Goal: Task Accomplishment & Management: Manage account settings

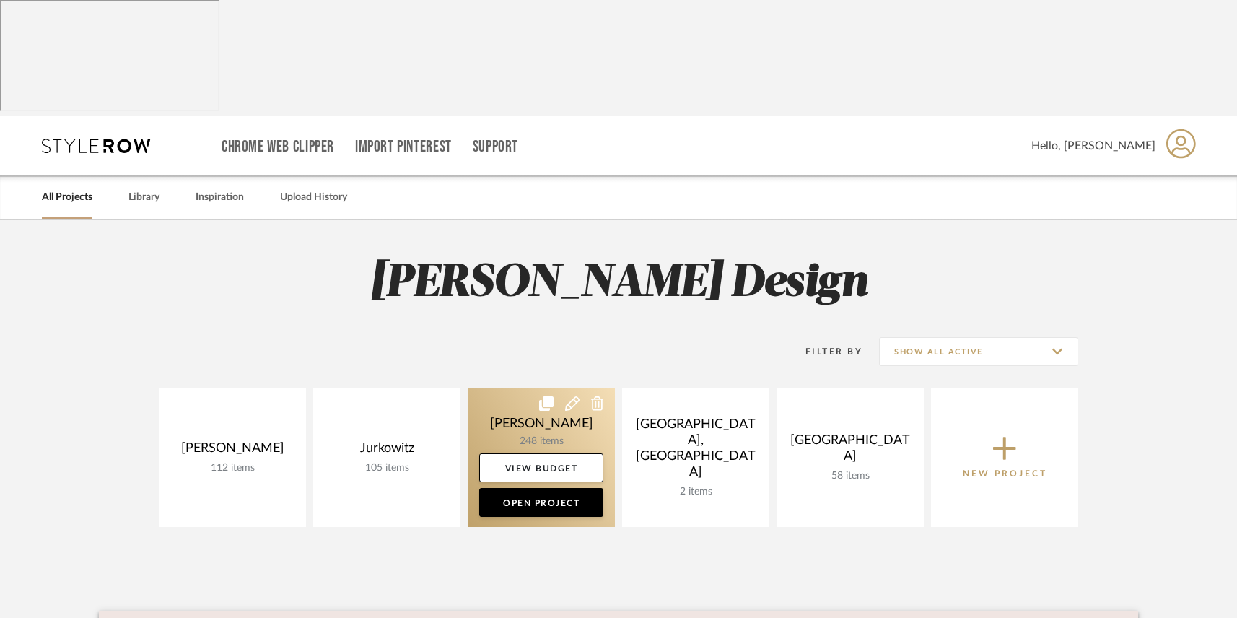
click at [509, 388] on link at bounding box center [541, 457] width 147 height 139
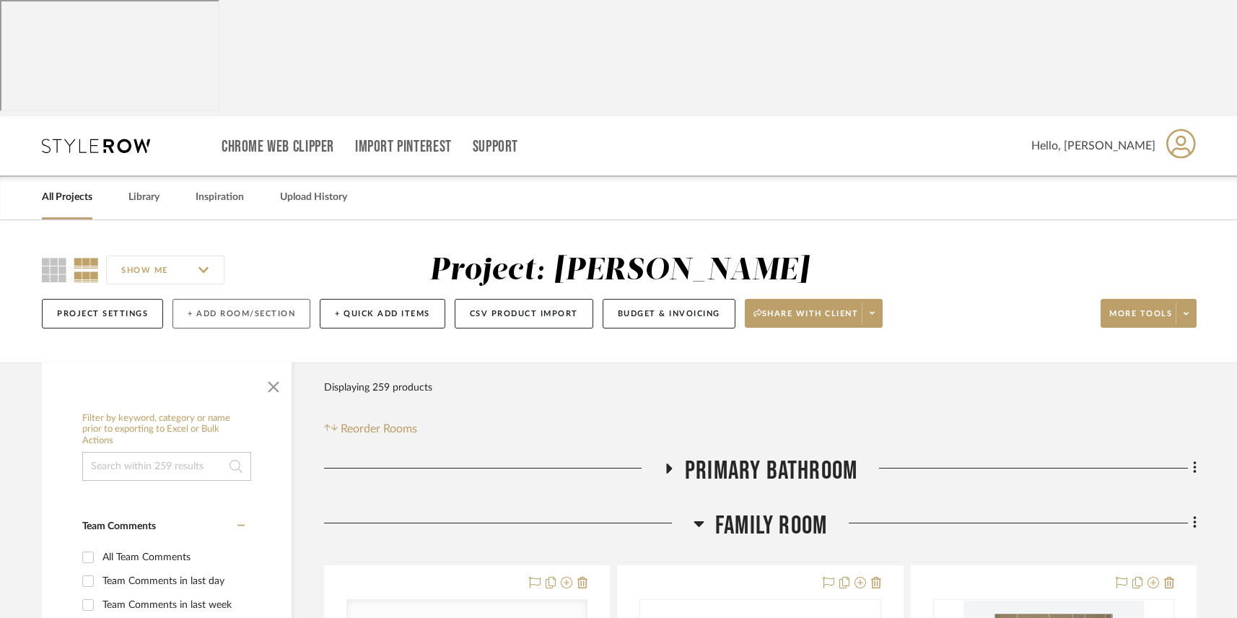
click at [216, 299] on button "+ Add Room/Section" at bounding box center [242, 314] width 138 height 30
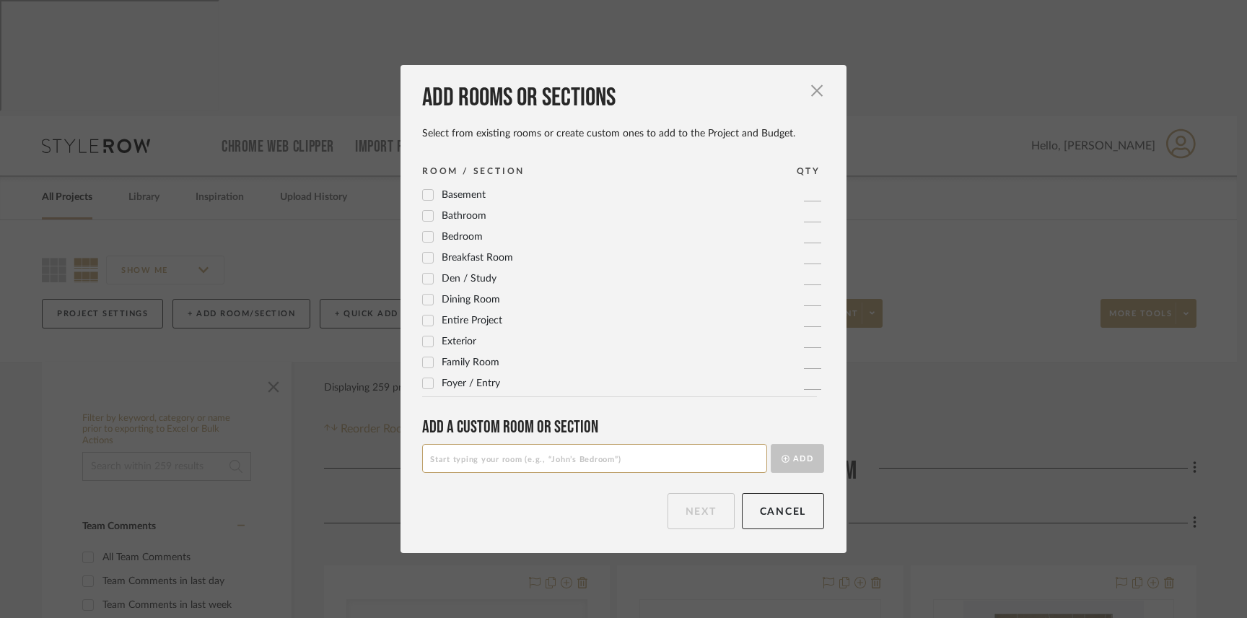
click at [424, 364] on icon at bounding box center [428, 363] width 9 height 7
click at [695, 505] on button "Next" at bounding box center [701, 511] width 67 height 36
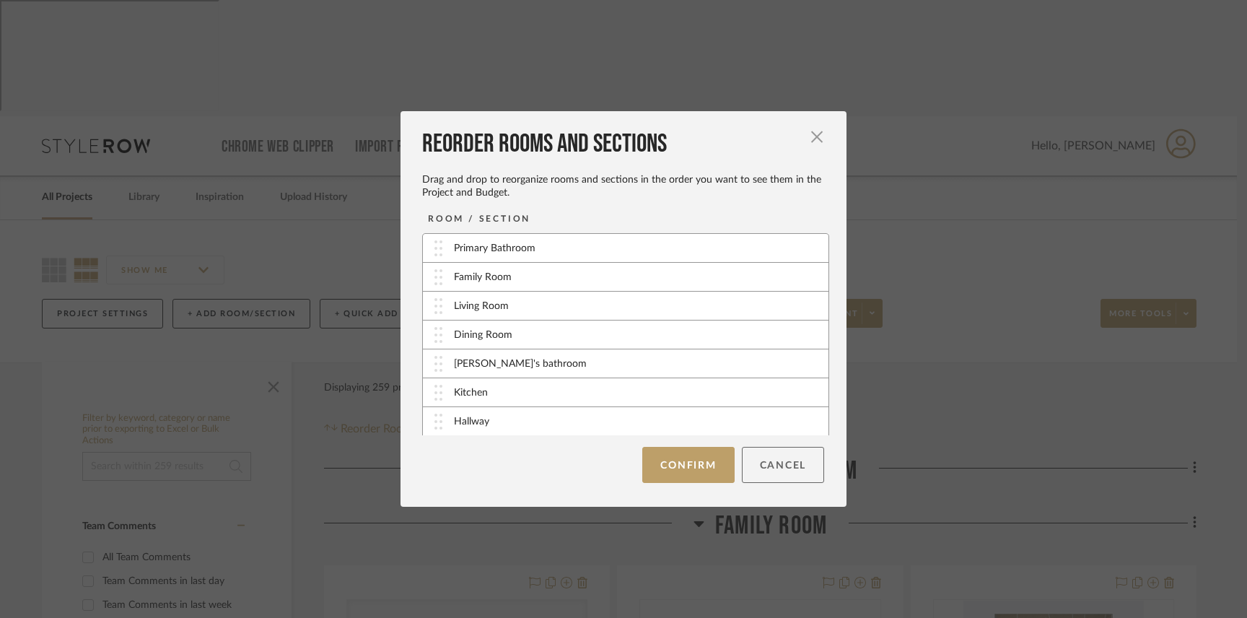
click at [766, 469] on button "Cancel" at bounding box center [783, 465] width 83 height 36
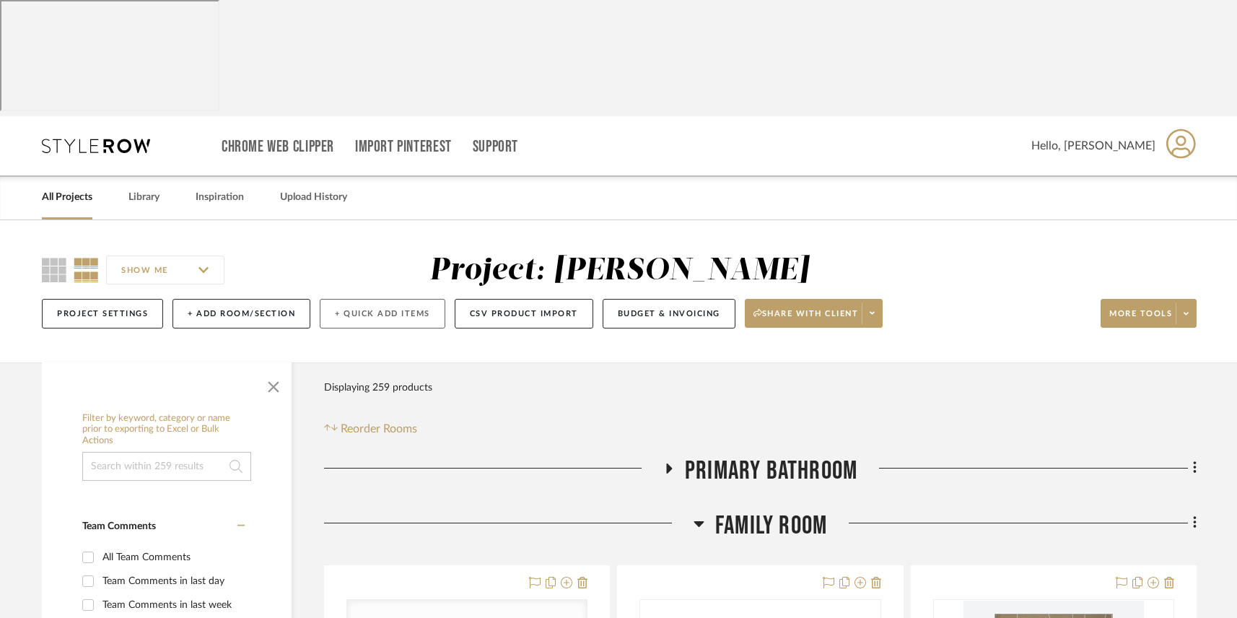
click at [362, 299] on button "+ Quick Add Items" at bounding box center [383, 314] width 126 height 30
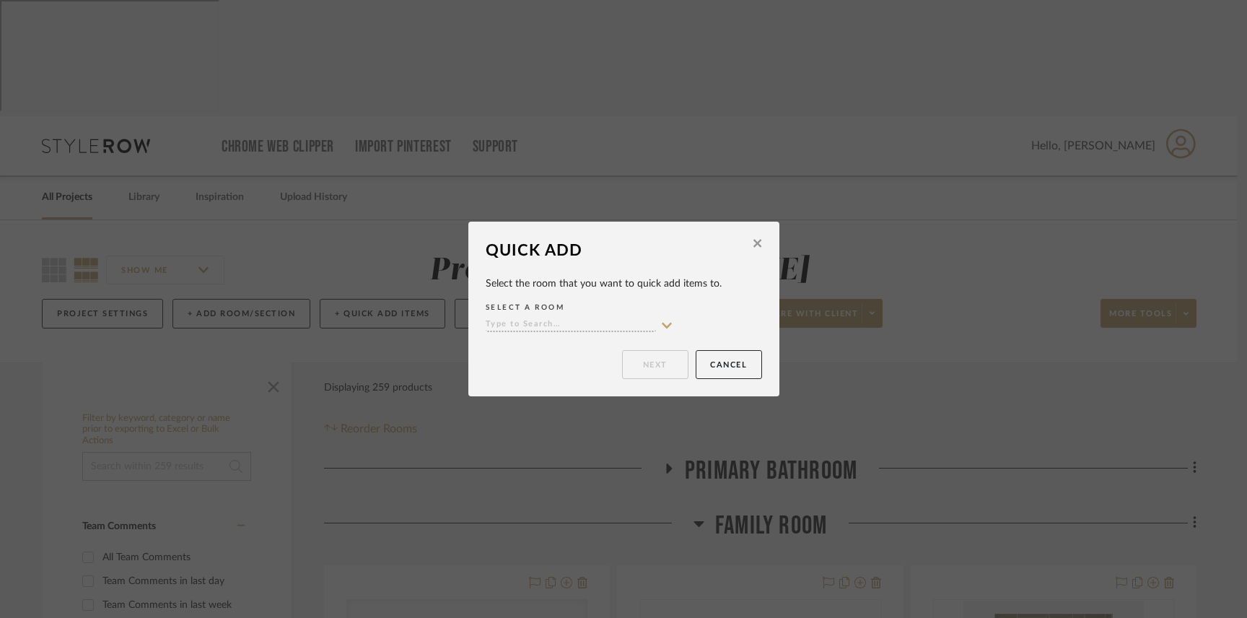
click at [511, 324] on input at bounding box center [571, 325] width 170 height 14
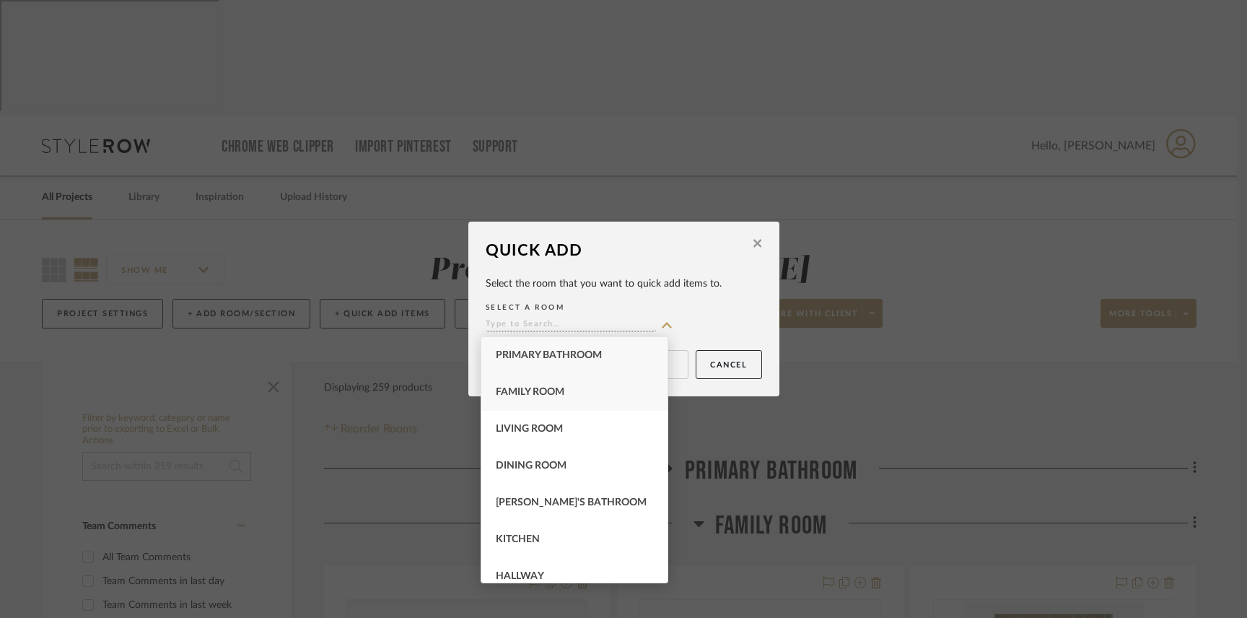
click at [523, 391] on span "Family Room" at bounding box center [530, 392] width 69 height 10
type input "Family Room"
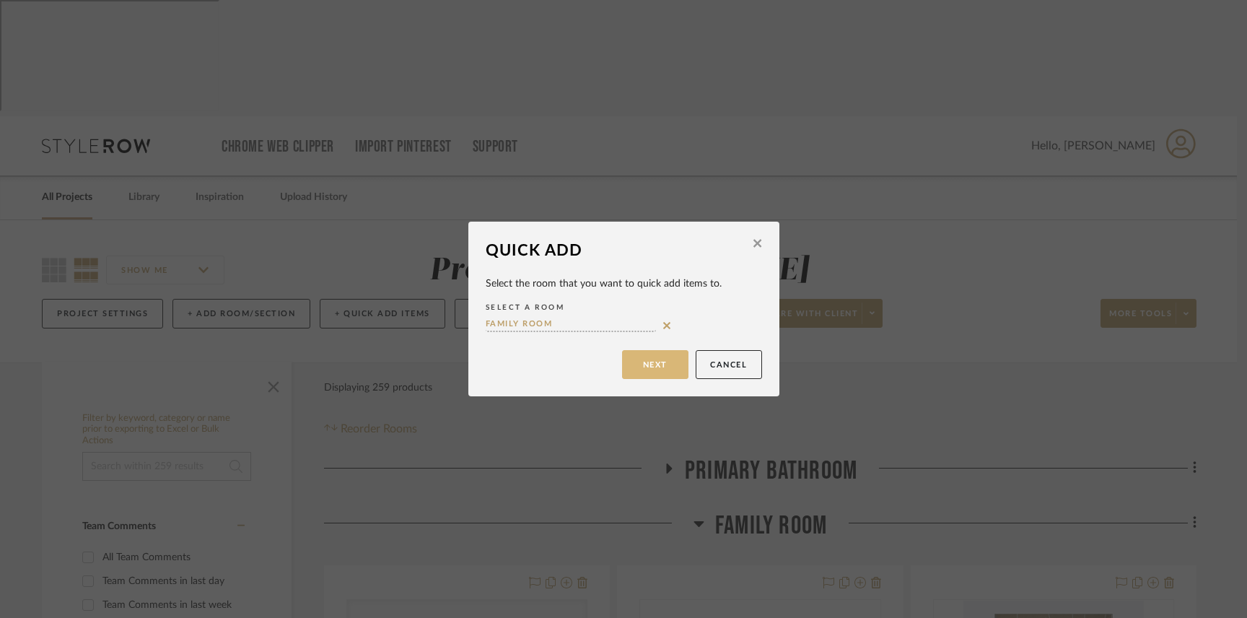
click at [668, 365] on button "Next" at bounding box center [655, 364] width 66 height 29
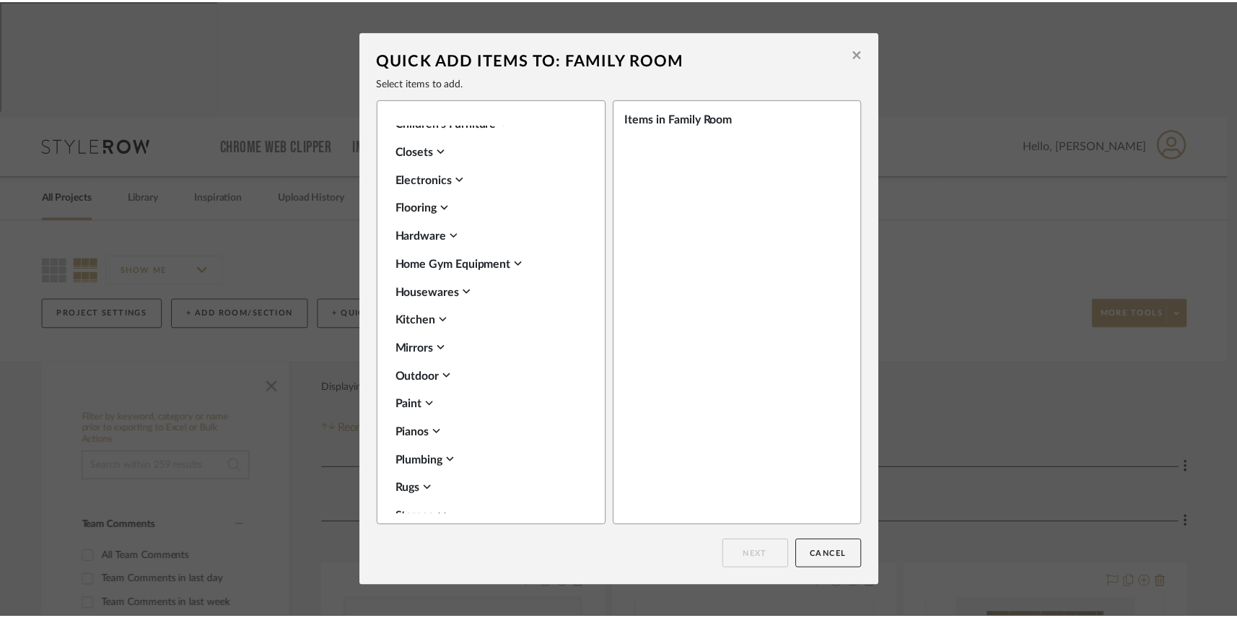
scroll to position [511, 0]
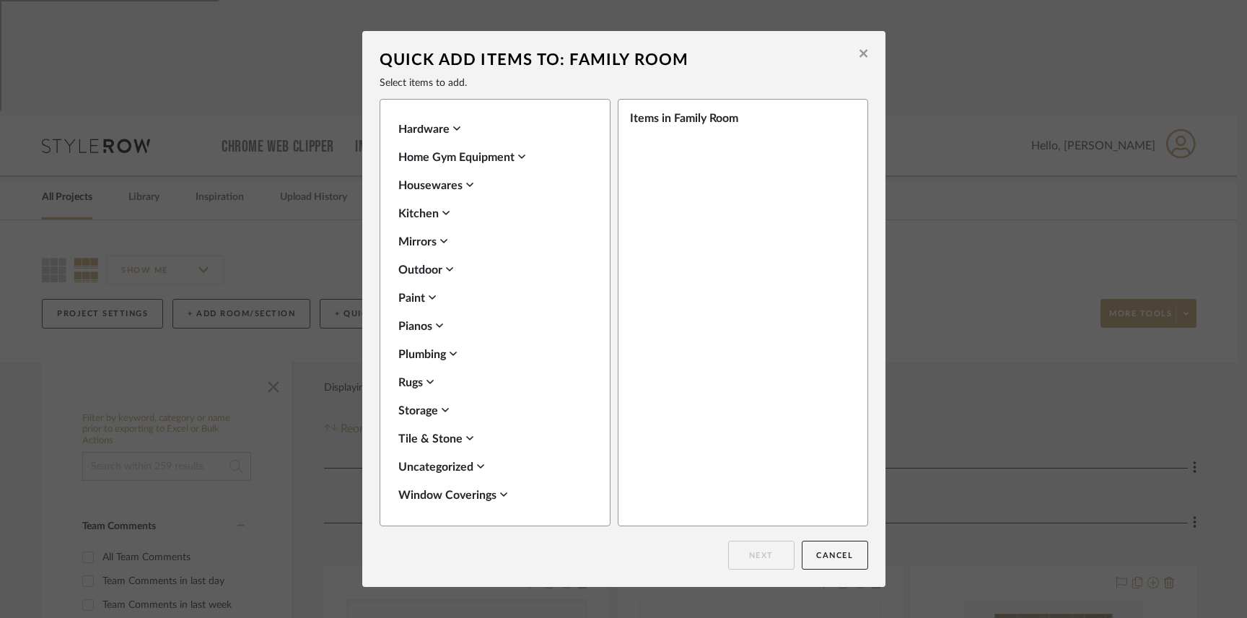
click at [398, 384] on div "Rugs" at bounding box center [491, 382] width 186 height 17
click at [410, 431] on icon at bounding box center [415, 429] width 10 height 10
click at [750, 553] on button "Next" at bounding box center [761, 555] width 66 height 29
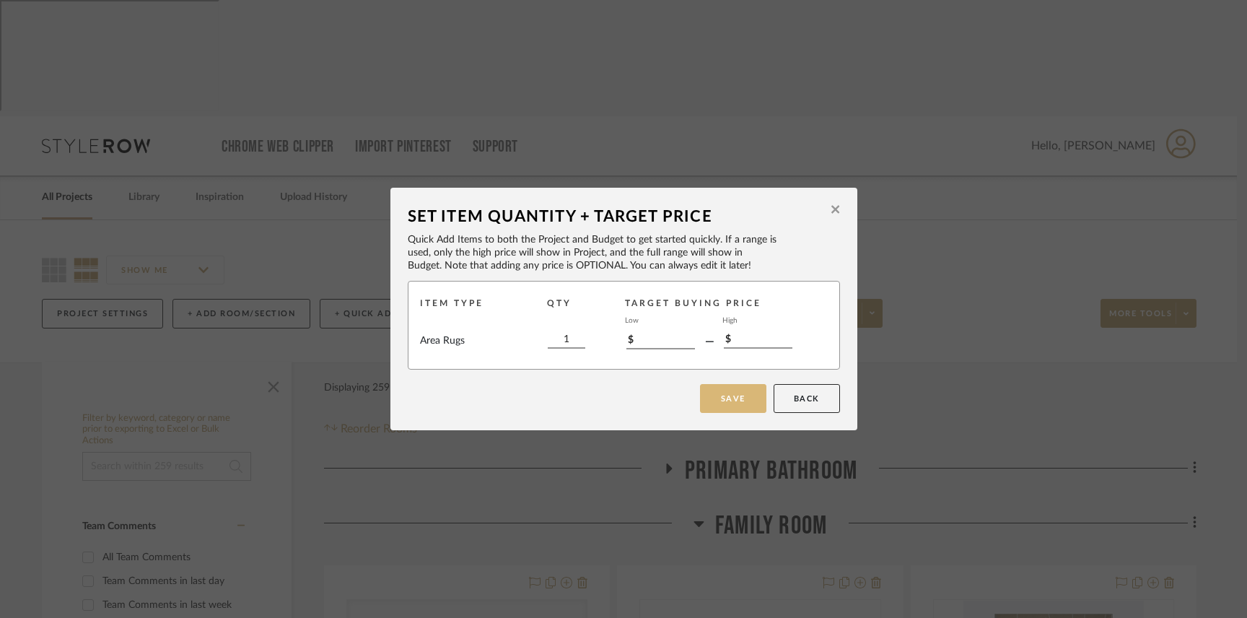
click at [726, 406] on button "Save" at bounding box center [733, 398] width 66 height 29
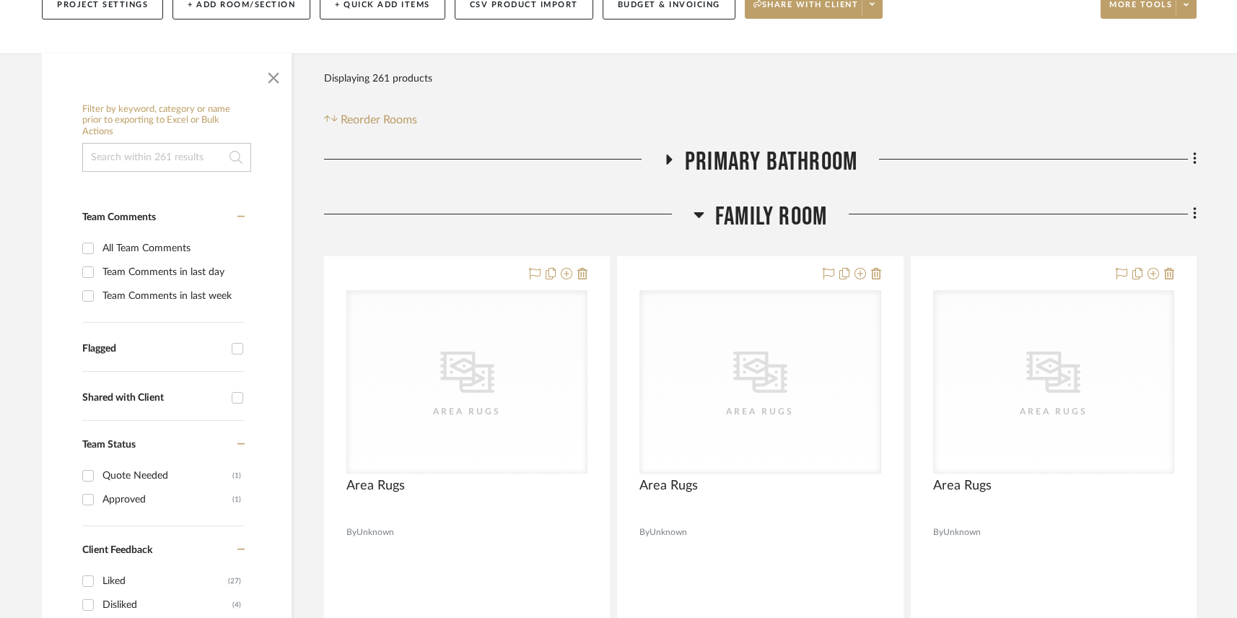
scroll to position [321, 0]
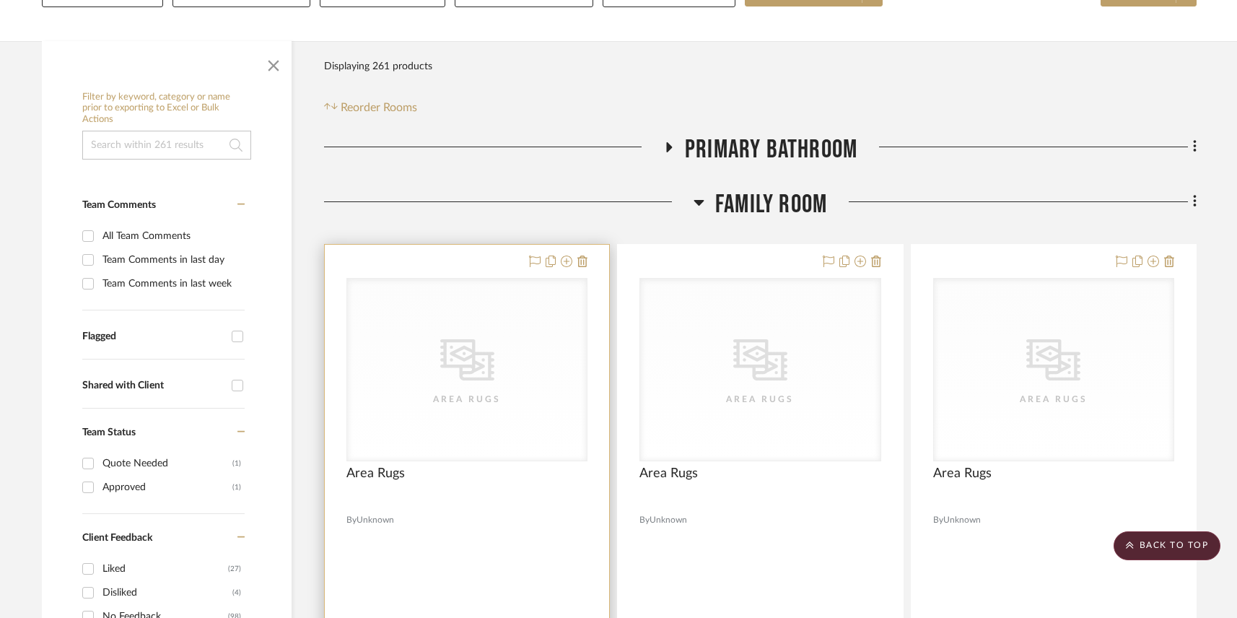
click at [460, 339] on icon "0" at bounding box center [467, 359] width 54 height 41
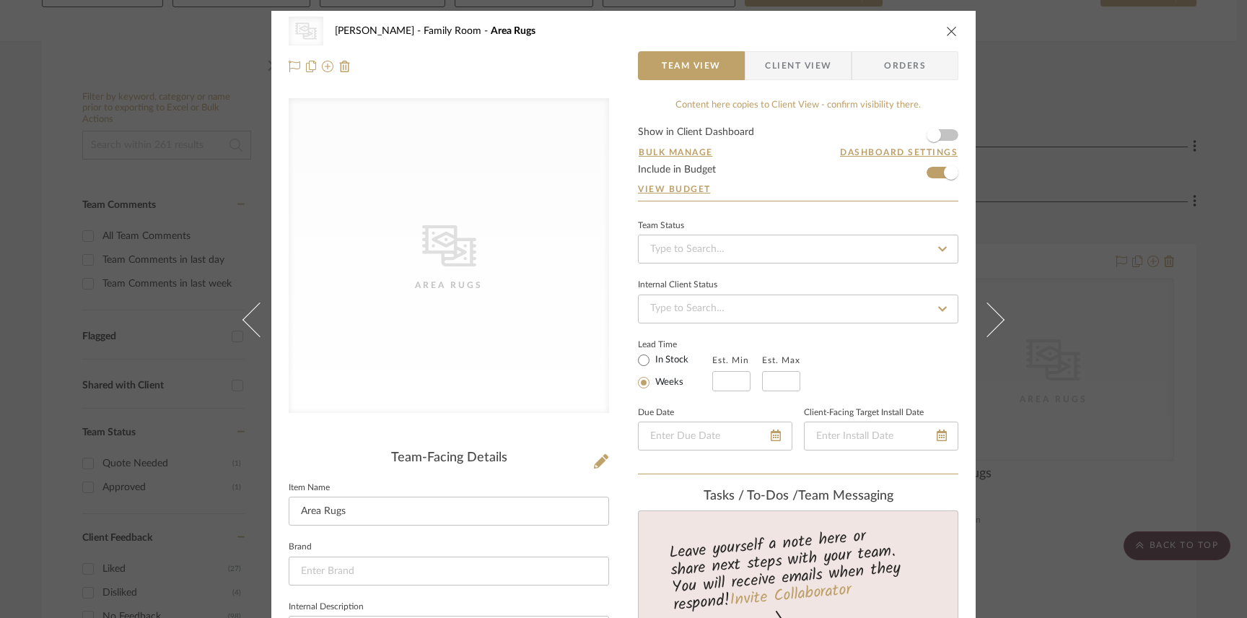
click at [422, 253] on icon "CategoryIconRugs Created with Sketch." at bounding box center [449, 246] width 54 height 54
click at [593, 463] on button at bounding box center [601, 461] width 16 height 23
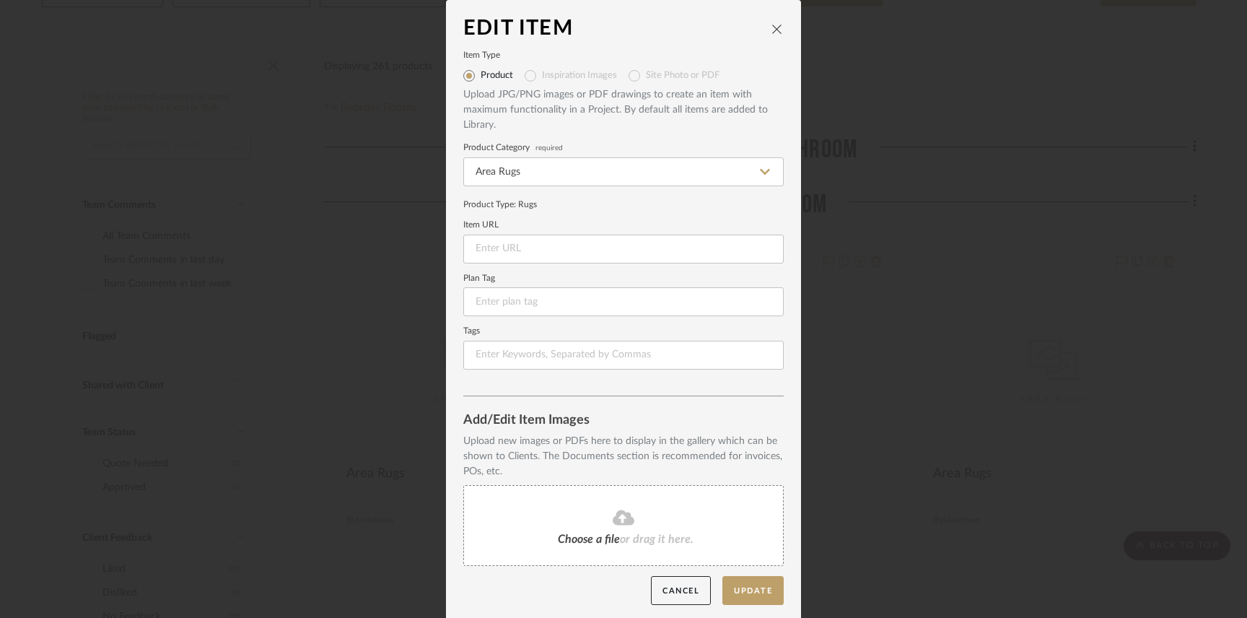
click at [293, 373] on div "Edit Item Item Type Product Inspiration Images Site Photo or PDF Upload JPG/PNG…" at bounding box center [623, 309] width 1247 height 618
